Goal: Task Accomplishment & Management: Manage account settings

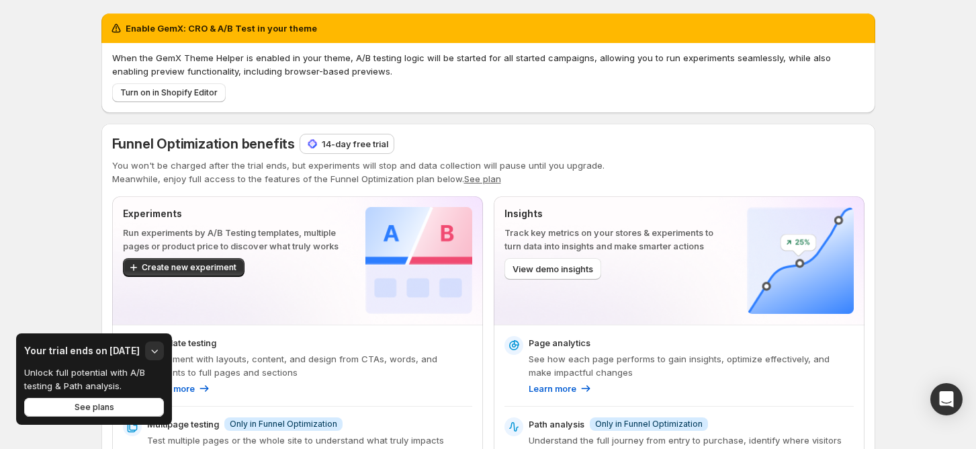
click at [322, 136] on div "14-day free trial" at bounding box center [346, 143] width 93 height 19
